Goal: Task Accomplishment & Management: Complete application form

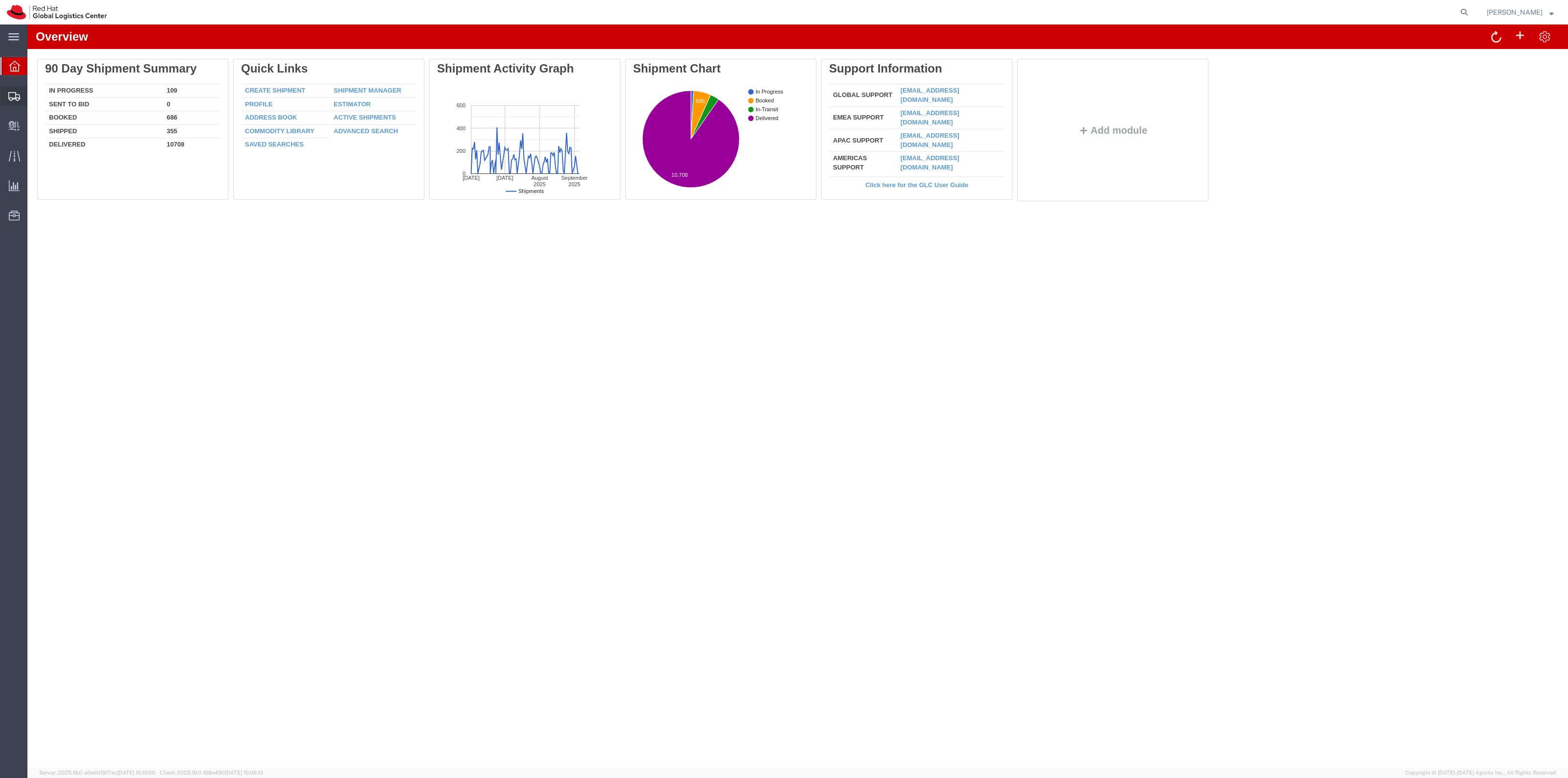
click at [0, 0] on span "Create Shipment" at bounding box center [0, 0] width 0 height 0
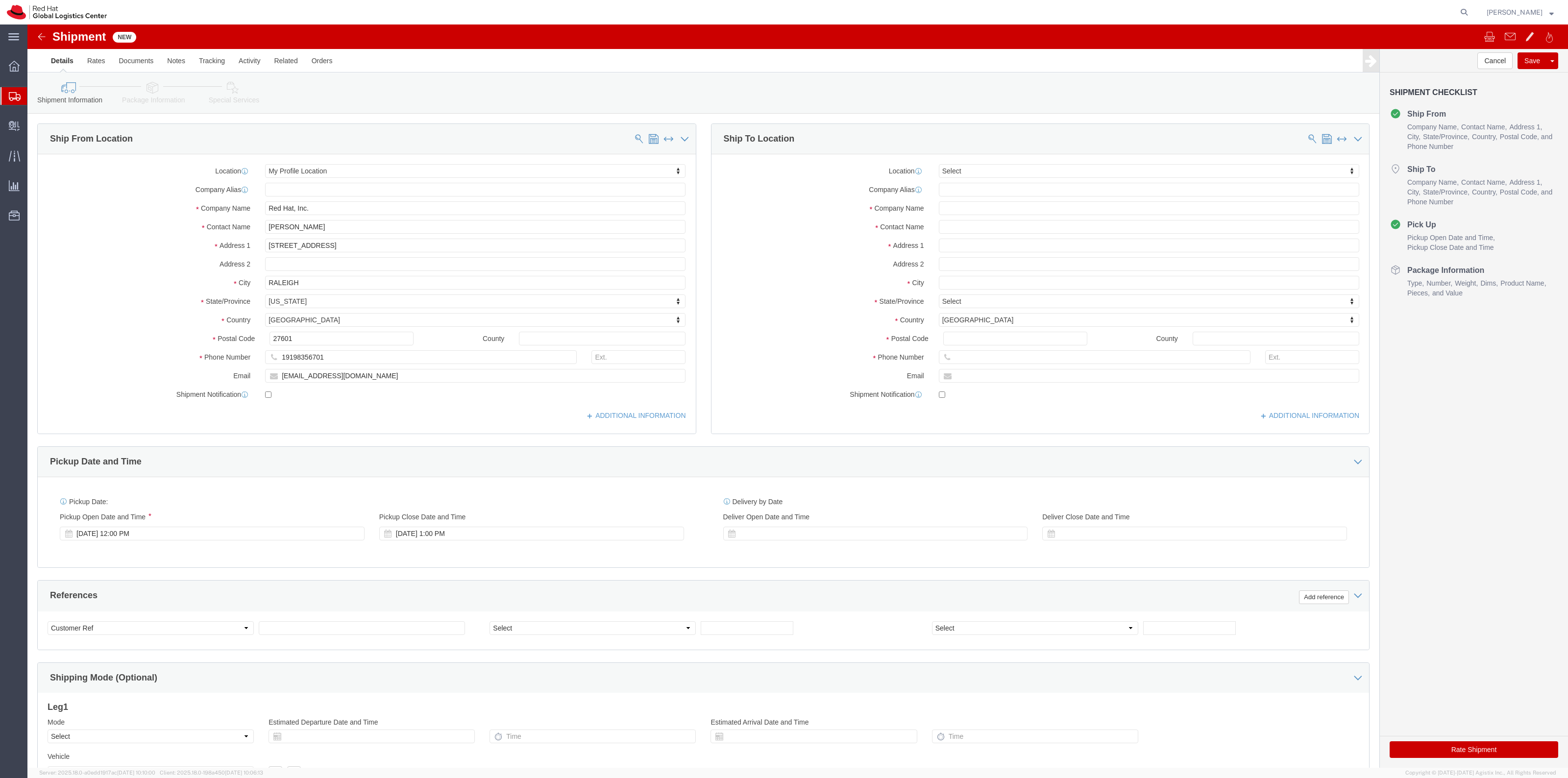
select select
drag, startPoint x: 280, startPoint y: 205, endPoint x: 194, endPoint y: 198, distance: 86.3
click div "Contact Name [PERSON_NAME]"
paste input "[PERSON_NAME]"
type input "[PERSON_NAME]"
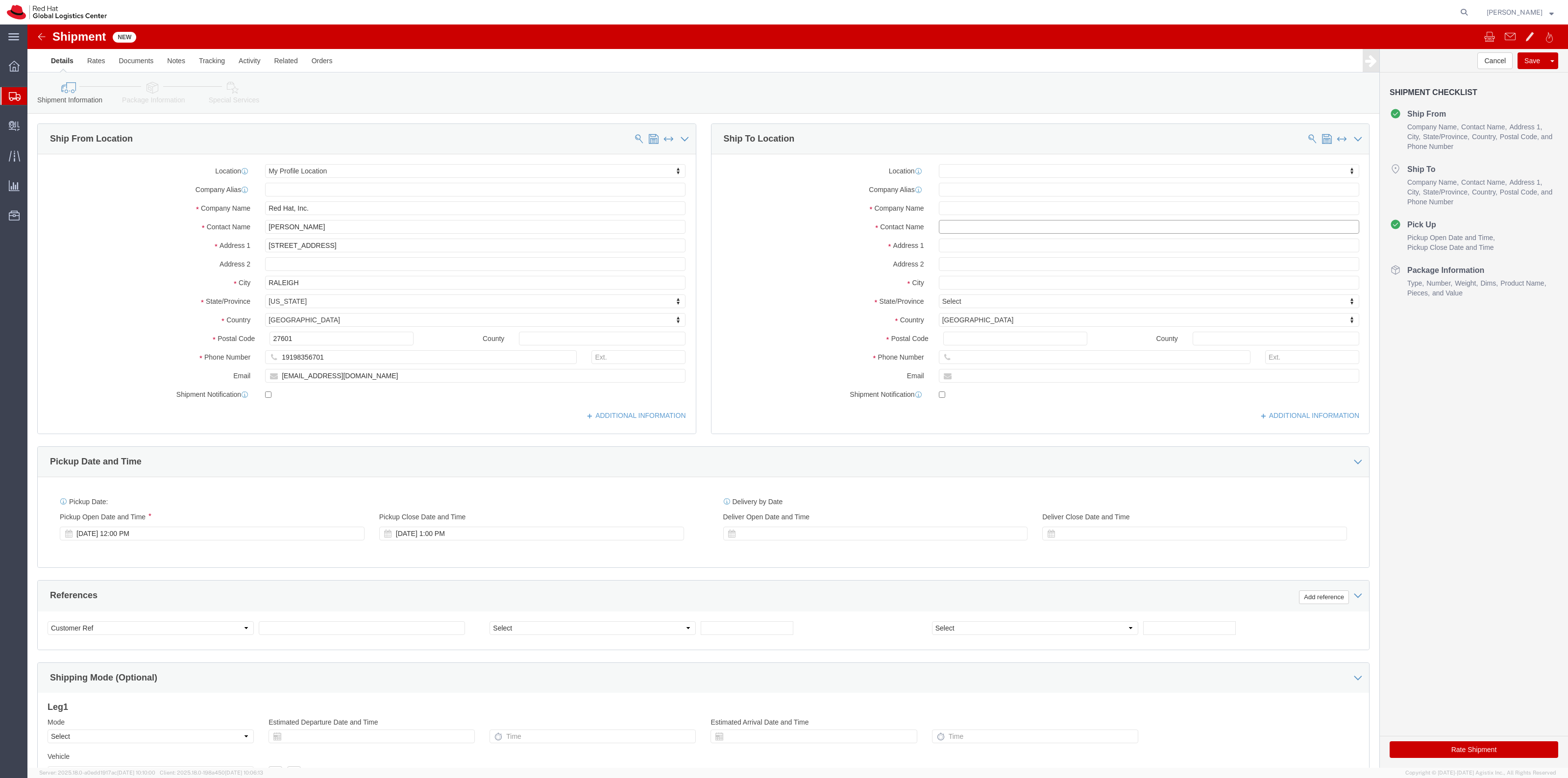
click input "text"
paste input "[PERSON_NAME]"
type input "[PERSON_NAME]"
click p "- Red Hat - ([PERSON_NAME])"
select select "38038"
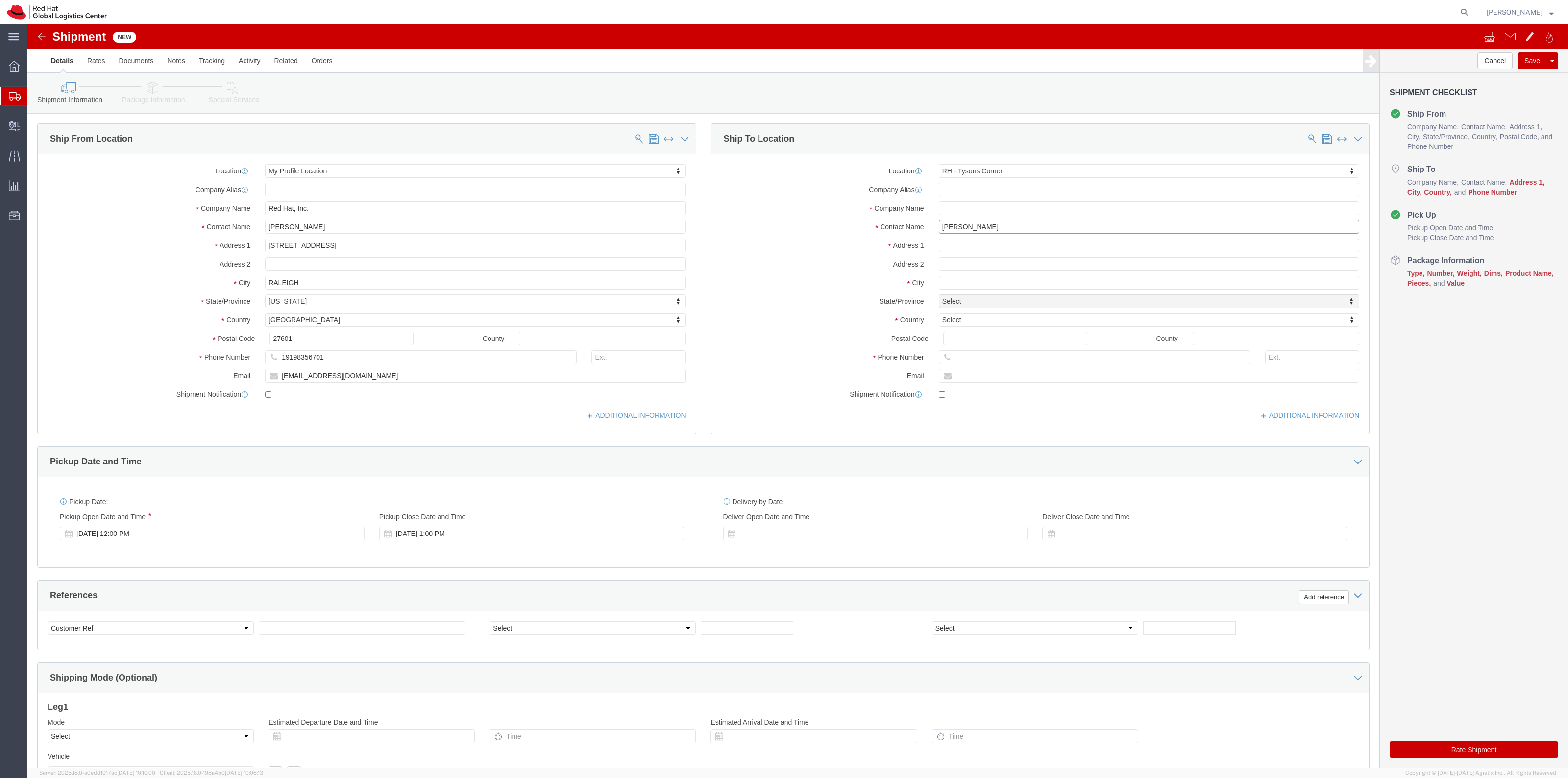
type input "[PERSON_NAME]"
